Goal: Information Seeking & Learning: Learn about a topic

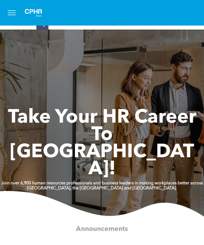
click at [31, 28] on input "Search query" at bounding box center [25, 24] width 23 height 12
click at [11, 12] on span "menu" at bounding box center [12, 12] width 8 height 1
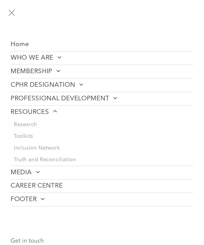
click at [15, 10] on button "menu" at bounding box center [12, 13] width 14 height 14
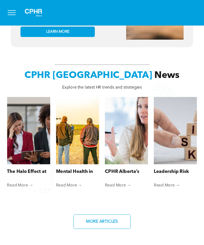
scroll to position [387, 0]
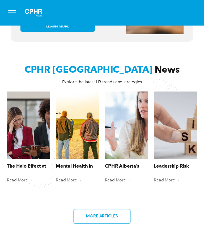
click at [82, 163] on link "Mental Health in the Agriculture Industry" at bounding box center [77, 166] width 43 height 7
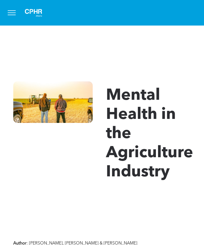
click at [10, 14] on button "menu" at bounding box center [12, 13] width 14 height 14
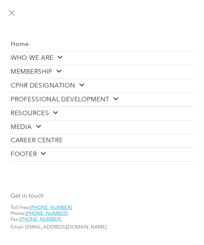
click at [22, 47] on span "Home" at bounding box center [20, 45] width 19 height 8
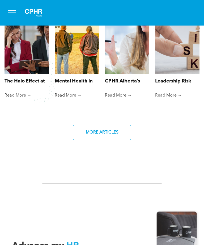
scroll to position [470, 0]
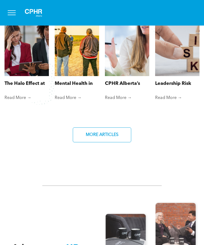
click at [124, 127] on link "MORE ARTICLES" at bounding box center [102, 134] width 59 height 15
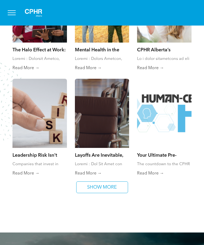
scroll to position [279, 0]
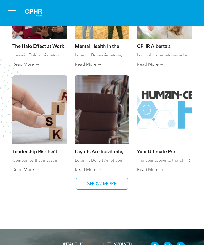
click at [119, 185] on link "SHOW MORE" at bounding box center [102, 184] width 52 height 12
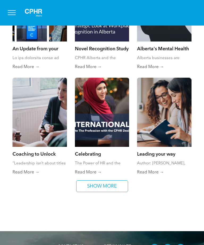
scroll to position [488, 0]
click at [116, 187] on span "SHOW MORE" at bounding box center [102, 186] width 34 height 11
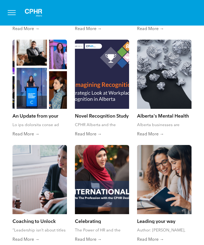
scroll to position [421, 0]
click at [181, 100] on div at bounding box center [164, 74] width 54 height 69
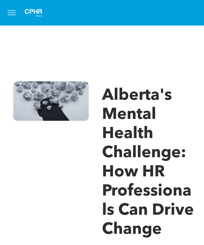
click at [12, 13] on span "menu" at bounding box center [12, 12] width 8 height 1
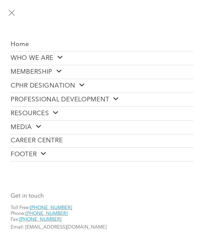
click at [18, 41] on span "Home" at bounding box center [20, 45] width 19 height 8
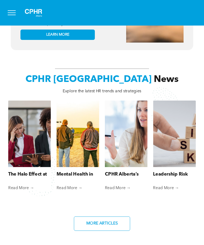
scroll to position [380, 0]
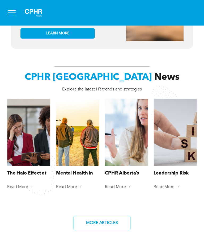
click at [71, 170] on link "Mental Health in the Agriculture Industry" at bounding box center [77, 173] width 43 height 7
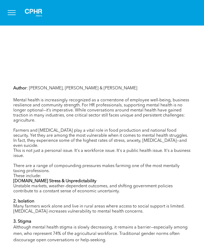
scroll to position [142, 0]
